Goal: Transaction & Acquisition: Download file/media

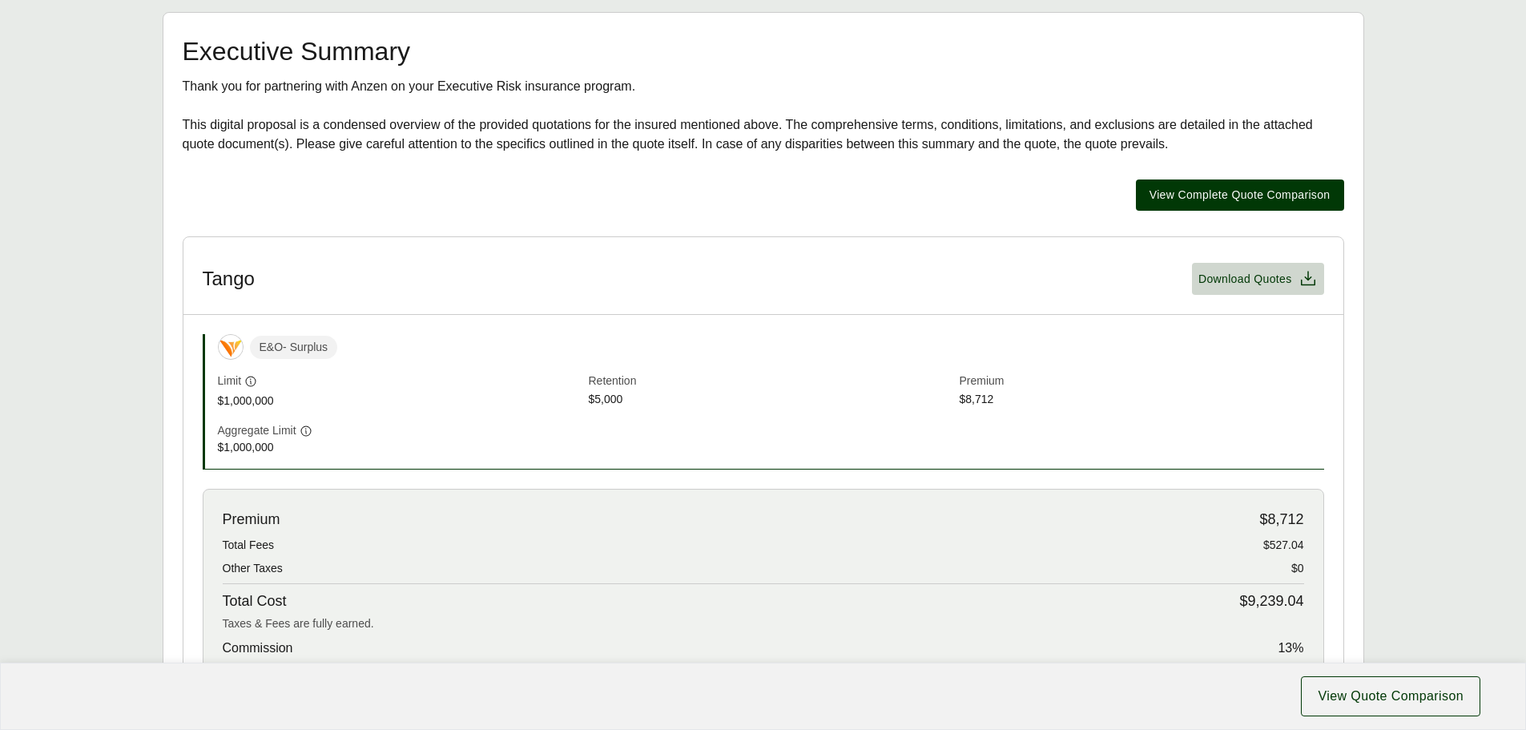
scroll to position [160, 0]
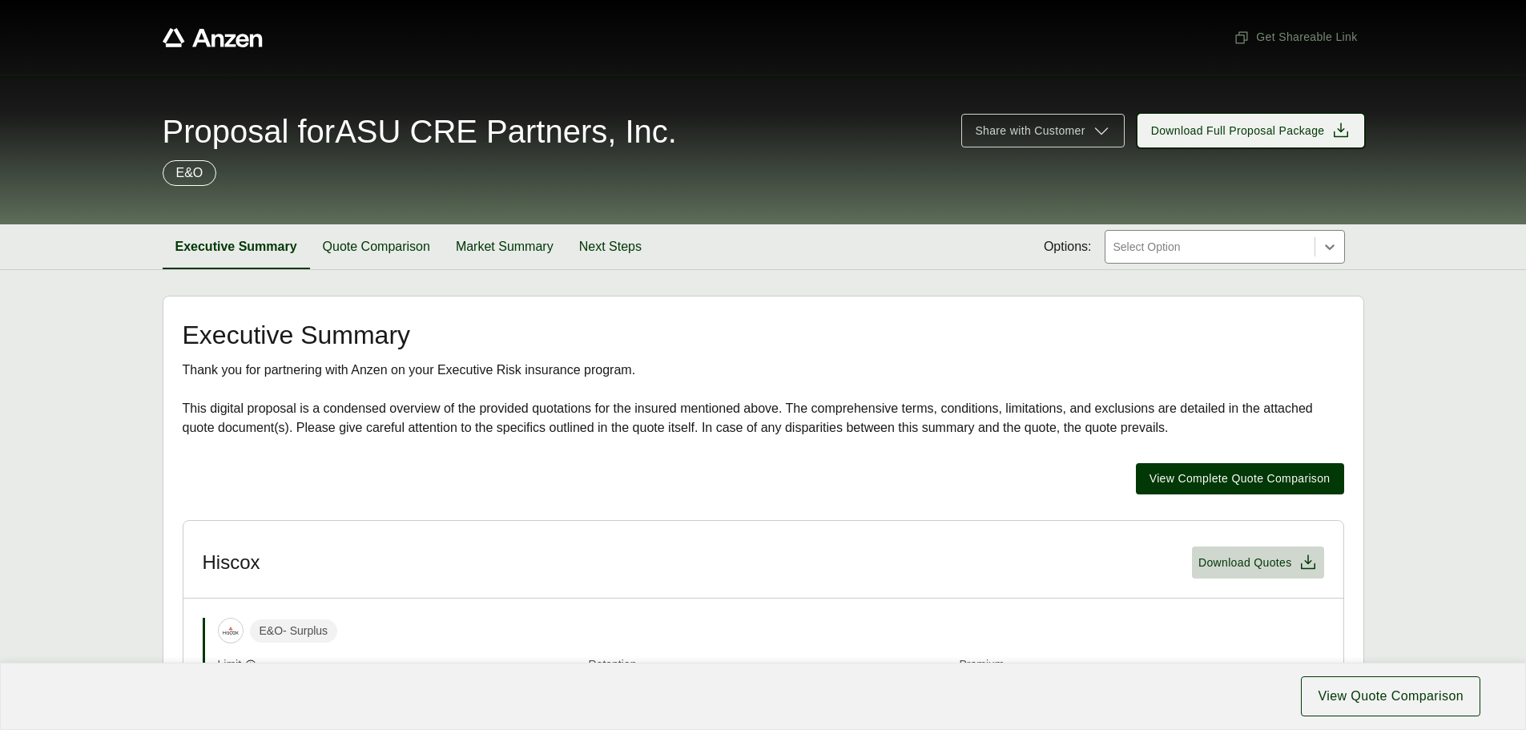
click at [1266, 135] on span "Download Full Proposal Package" at bounding box center [1238, 131] width 174 height 17
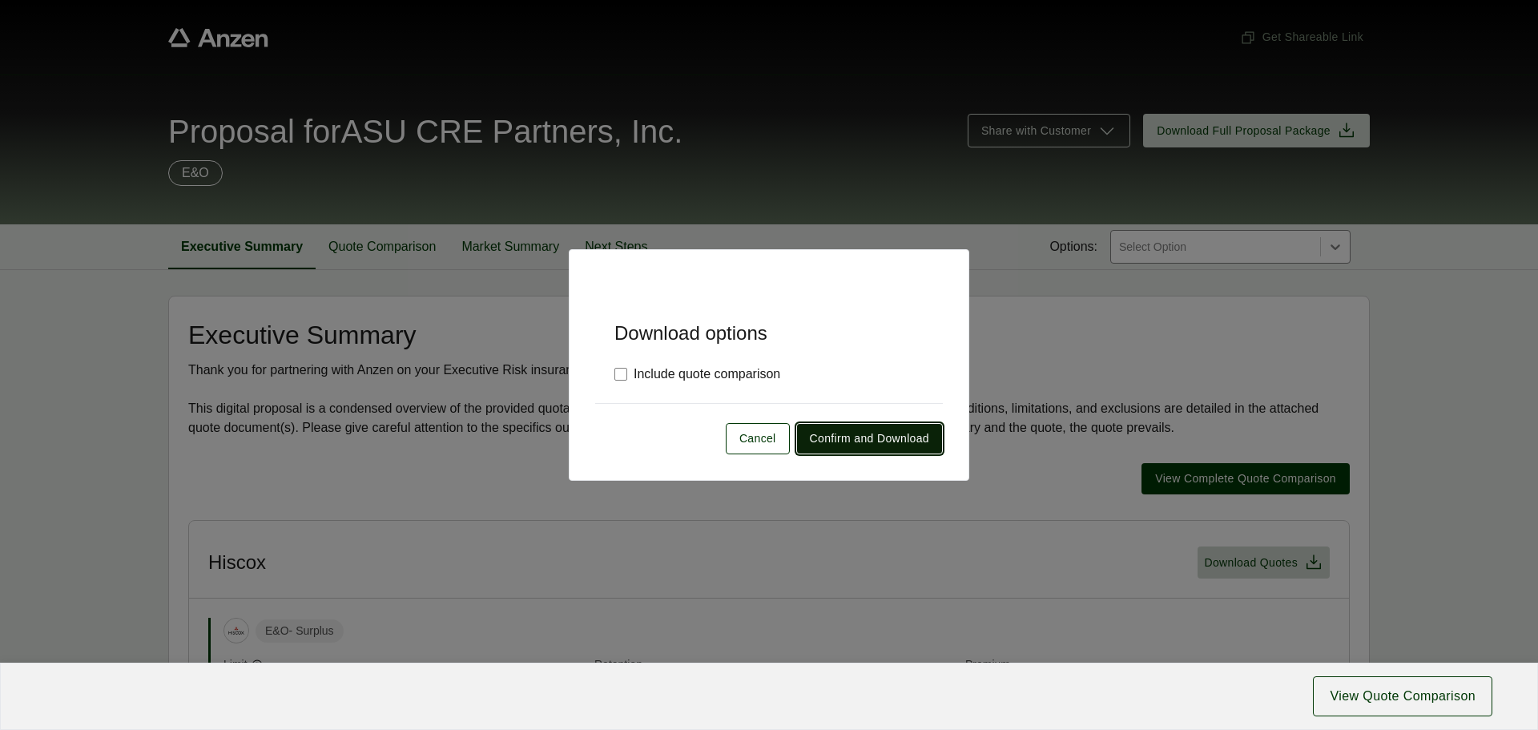
click at [878, 433] on span "Confirm and Download" at bounding box center [869, 438] width 119 height 17
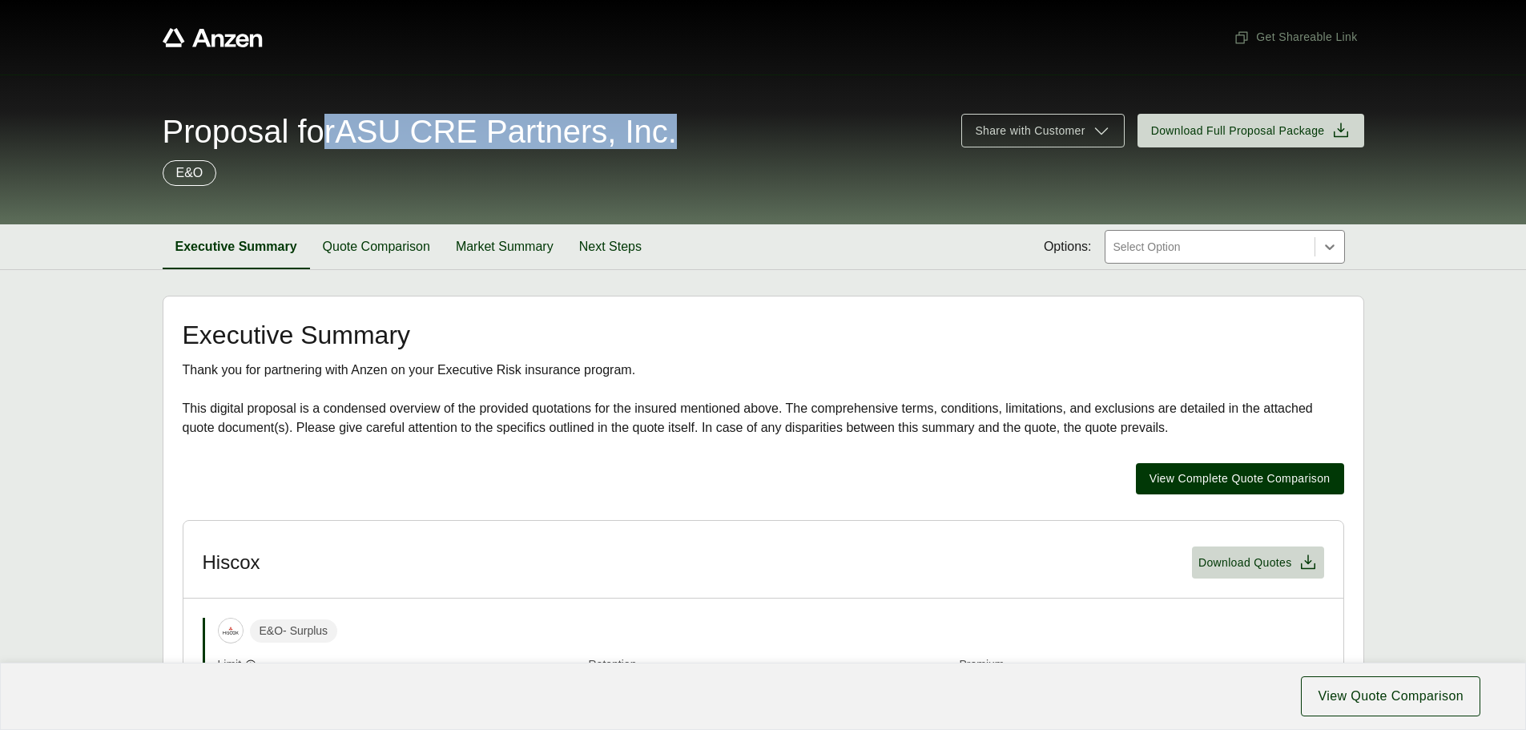
drag, startPoint x: 606, startPoint y: 132, endPoint x: 312, endPoint y: 130, distance: 294.0
click at [312, 130] on div "Proposal for ASU CRE Partners, Inc." at bounding box center [553, 131] width 780 height 32
